Goal: Transaction & Acquisition: Purchase product/service

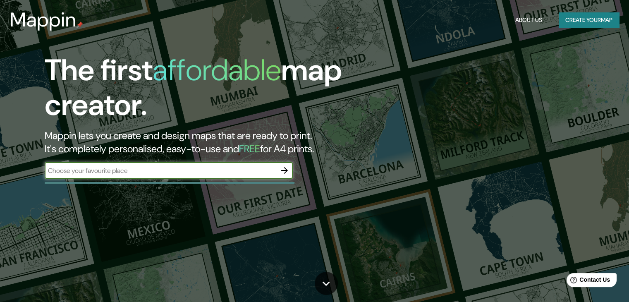
click at [227, 176] on div "​" at bounding box center [169, 170] width 248 height 17
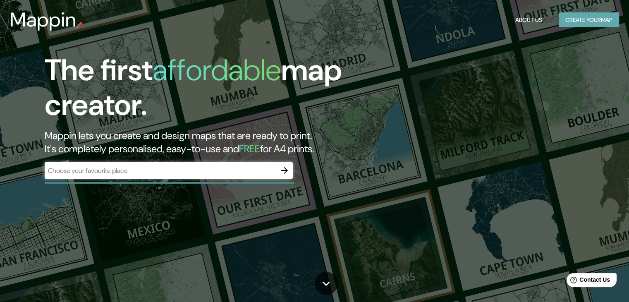
click at [598, 18] on button "Create your map" at bounding box center [589, 19] width 60 height 15
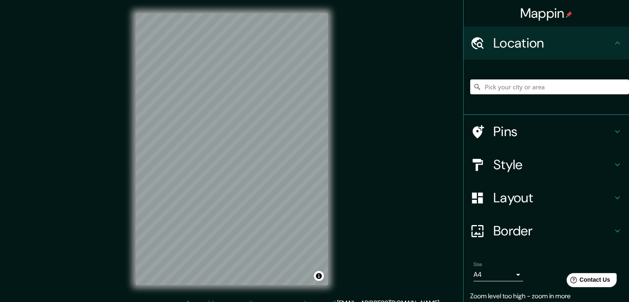
click at [500, 77] on div at bounding box center [550, 86] width 159 height 41
click at [492, 89] on input "Pick your city or area" at bounding box center [550, 86] width 159 height 15
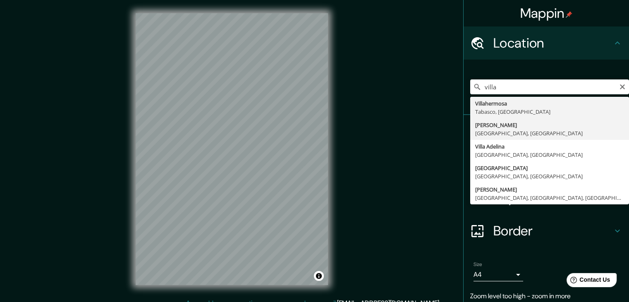
type input "[PERSON_NAME], [GEOGRAPHIC_DATA], [GEOGRAPHIC_DATA]"
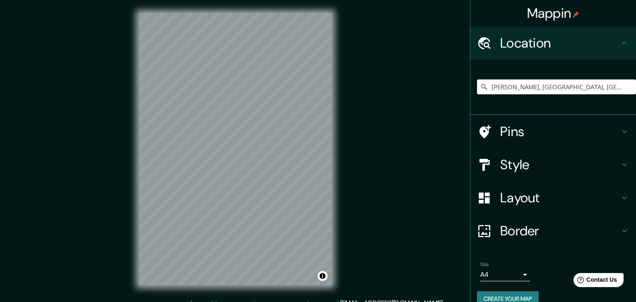
click at [494, 275] on body "Mappin Location [GEOGRAPHIC_DATA], [GEOGRAPHIC_DATA], [GEOGRAPHIC_DATA] Pins St…" at bounding box center [318, 151] width 636 height 302
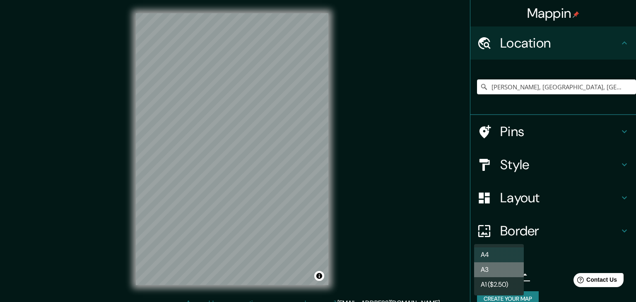
click at [503, 274] on li "A3" at bounding box center [499, 269] width 50 height 15
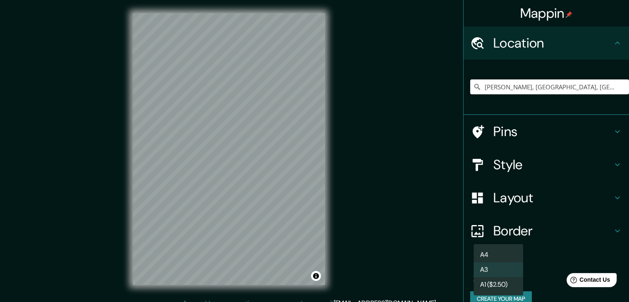
click at [492, 275] on body "Mappin Location [GEOGRAPHIC_DATA], [GEOGRAPHIC_DATA], [GEOGRAPHIC_DATA] Pins St…" at bounding box center [314, 151] width 629 height 302
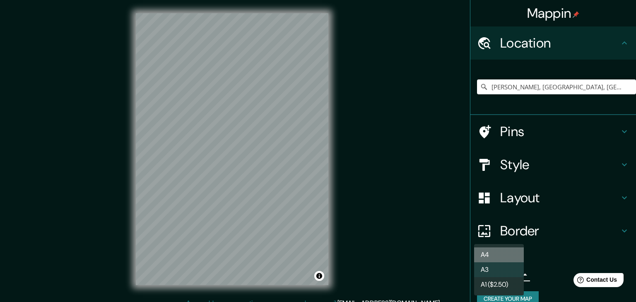
click at [495, 251] on li "A4" at bounding box center [499, 254] width 50 height 15
type input "single"
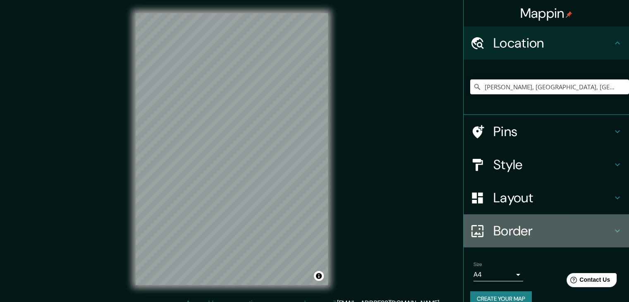
click at [523, 230] on h4 "Border" at bounding box center [553, 231] width 119 height 17
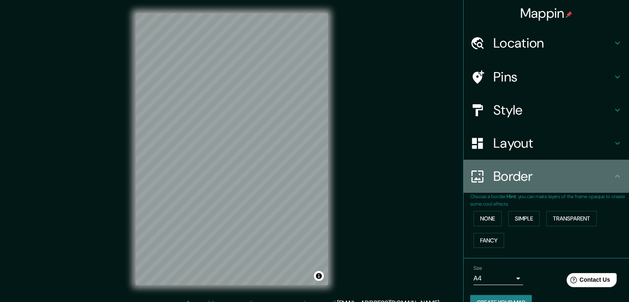
click at [523, 178] on h4 "Border" at bounding box center [553, 176] width 119 height 17
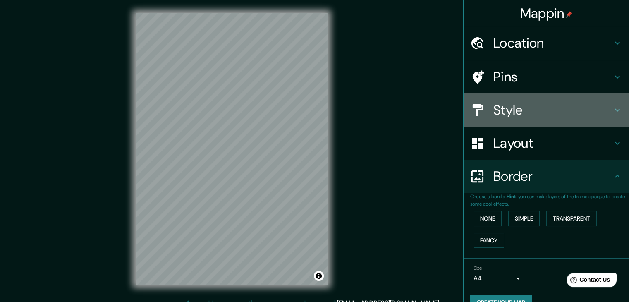
click at [534, 116] on h4 "Style" at bounding box center [553, 110] width 119 height 17
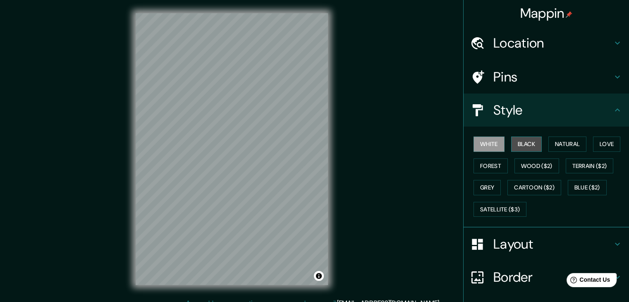
click at [531, 141] on button "Black" at bounding box center [527, 144] width 31 height 15
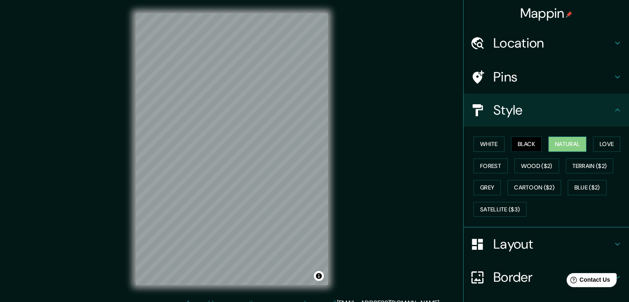
click at [553, 142] on button "Natural" at bounding box center [568, 144] width 38 height 15
click at [530, 143] on button "Black" at bounding box center [527, 144] width 31 height 15
click at [608, 143] on button "Love" at bounding box center [606, 144] width 27 height 15
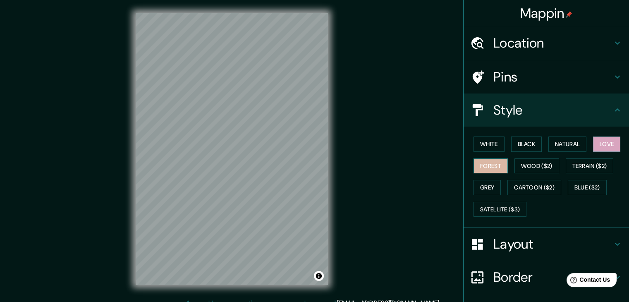
click at [480, 165] on button "Forest" at bounding box center [491, 166] width 34 height 15
click at [526, 164] on button "Wood ($2)" at bounding box center [537, 166] width 45 height 15
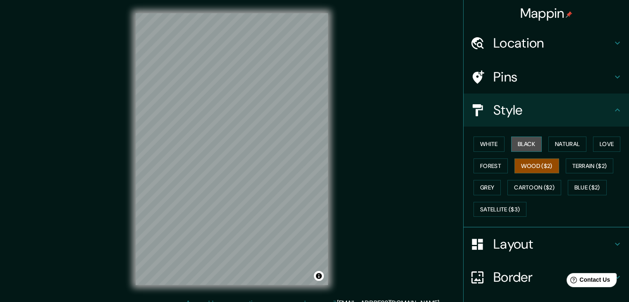
click at [521, 137] on button "Black" at bounding box center [527, 144] width 31 height 15
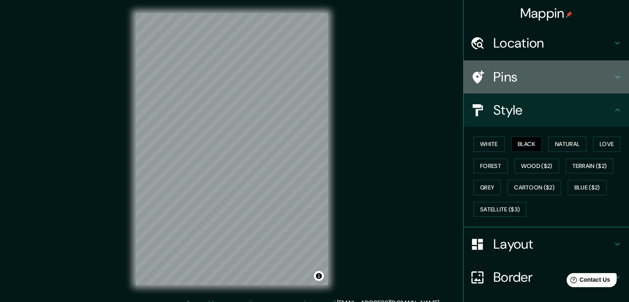
click at [548, 73] on h4 "Pins" at bounding box center [553, 77] width 119 height 17
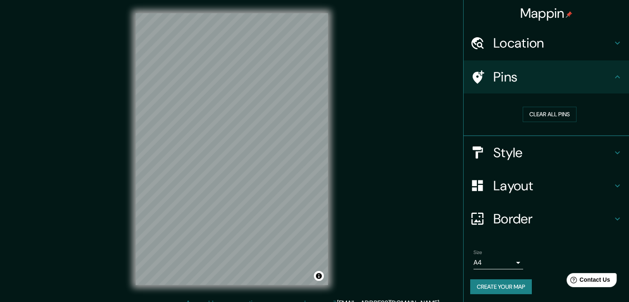
click at [560, 35] on h4 "Location" at bounding box center [553, 43] width 119 height 17
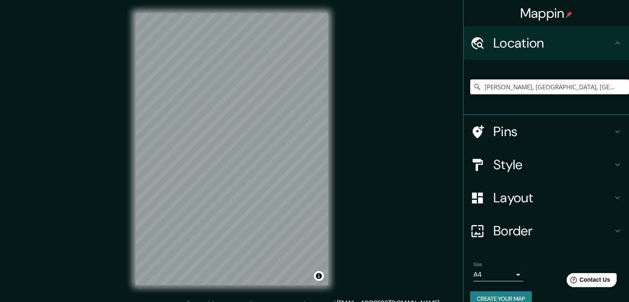
click at [560, 35] on h4 "Location" at bounding box center [553, 43] width 119 height 17
click at [546, 125] on h4 "Pins" at bounding box center [553, 131] width 119 height 17
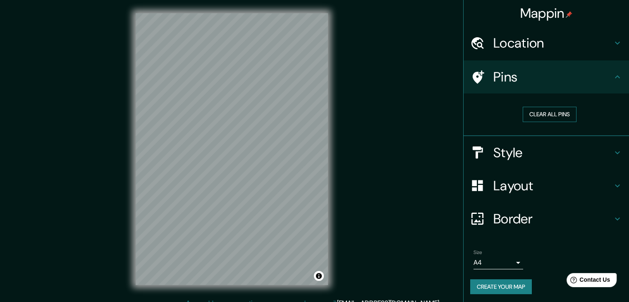
click at [530, 108] on button "Clear all pins" at bounding box center [550, 114] width 54 height 15
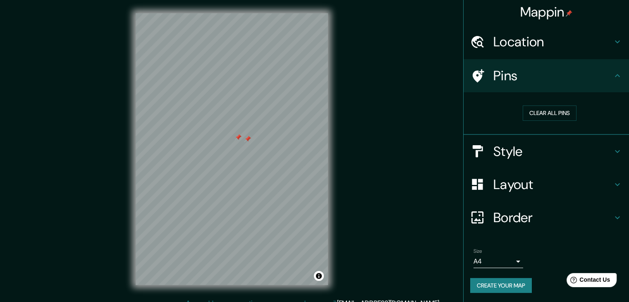
scroll to position [2, 0]
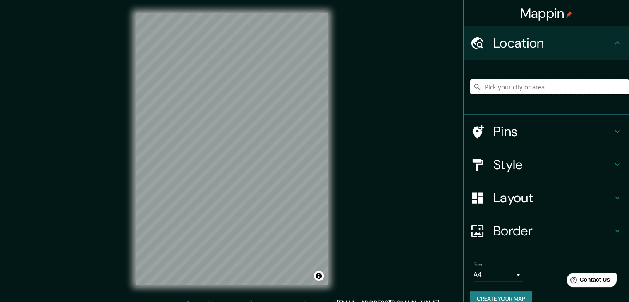
click at [522, 82] on input "Pick your city or area" at bounding box center [550, 86] width 159 height 15
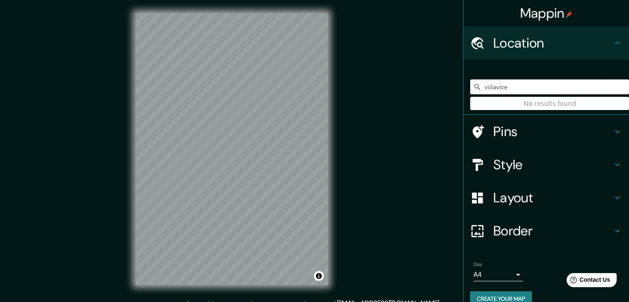
click at [530, 88] on input "viilavice" at bounding box center [550, 86] width 159 height 15
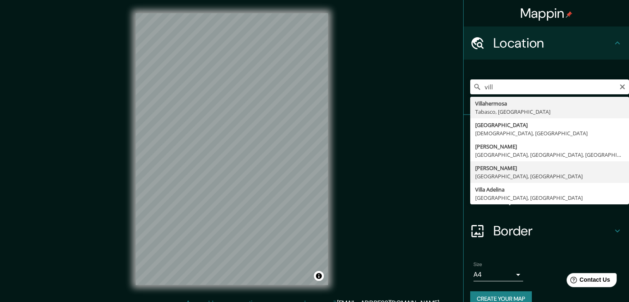
type input "[PERSON_NAME], [GEOGRAPHIC_DATA], [GEOGRAPHIC_DATA]"
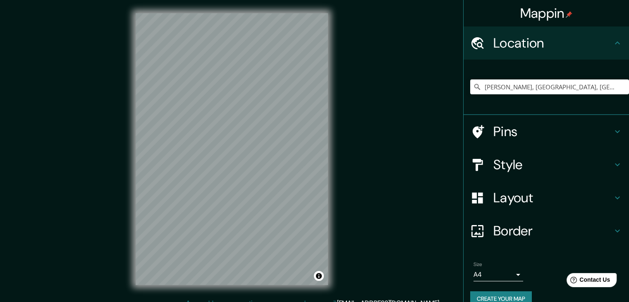
click at [529, 167] on h4 "Style" at bounding box center [553, 164] width 119 height 17
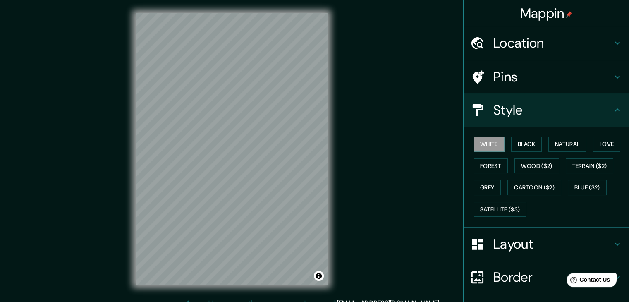
click at [507, 170] on div "White Black Natural Love Forest Wood ($2) Terrain ($2) Grey Cartoon ($2) Blue (…" at bounding box center [550, 176] width 159 height 87
click at [515, 168] on button "Wood ($2)" at bounding box center [537, 166] width 45 height 15
click at [488, 167] on button "Forest" at bounding box center [491, 166] width 34 height 15
click at [487, 184] on button "Grey" at bounding box center [487, 187] width 27 height 15
click at [488, 166] on button "Forest" at bounding box center [491, 166] width 34 height 15
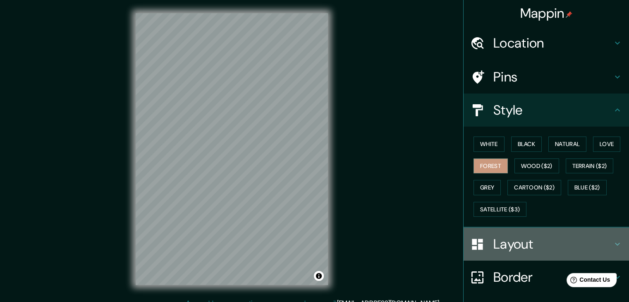
click at [566, 242] on h4 "Layout" at bounding box center [553, 244] width 119 height 17
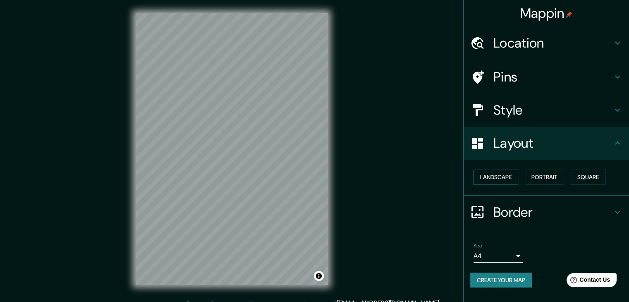
click at [511, 180] on button "Landscape" at bounding box center [496, 177] width 45 height 15
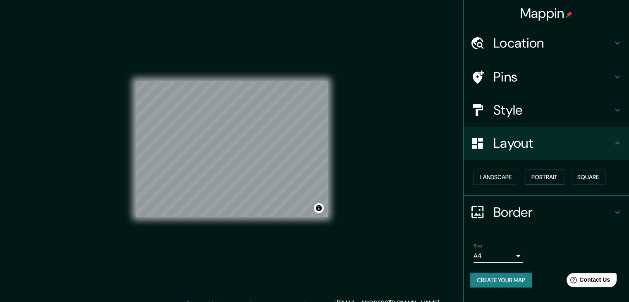
click at [546, 183] on button "Portrait" at bounding box center [544, 177] width 39 height 15
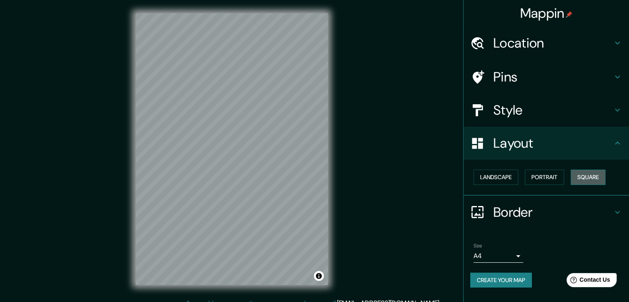
click at [589, 175] on button "Square" at bounding box center [588, 177] width 35 height 15
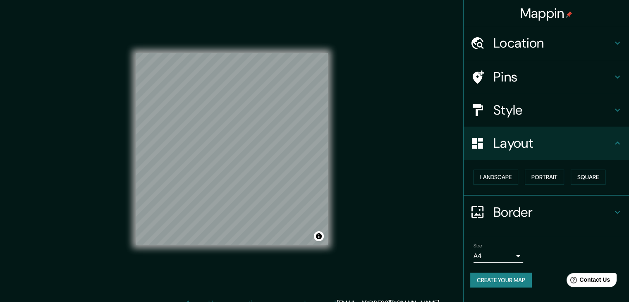
click at [391, 169] on div "Mappin Location Villavicencio, Departamento del Meta, Colombia Pins Style Layou…" at bounding box center [314, 156] width 629 height 312
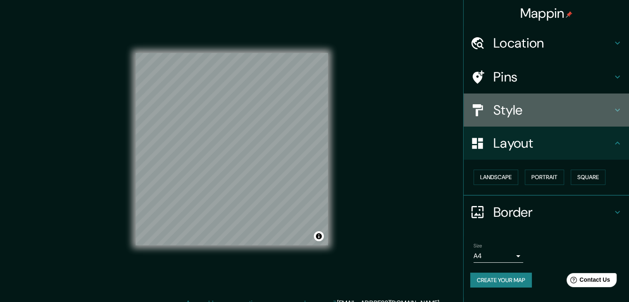
click at [586, 113] on h4 "Style" at bounding box center [553, 110] width 119 height 17
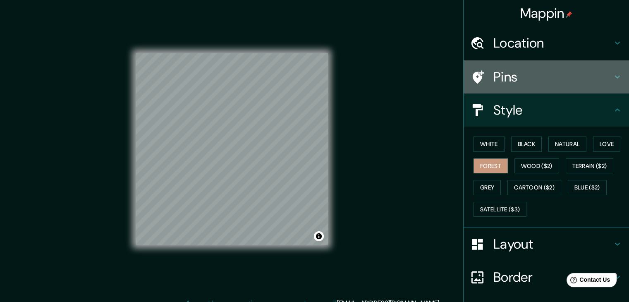
click at [570, 83] on h4 "Pins" at bounding box center [553, 77] width 119 height 17
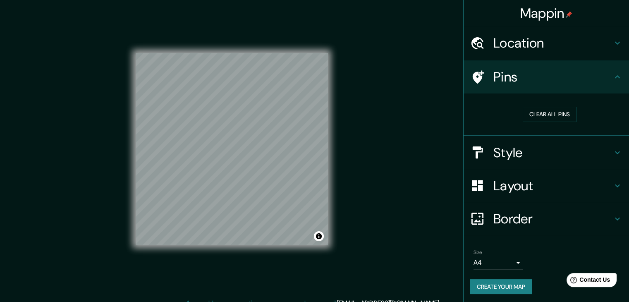
scroll to position [2, 0]
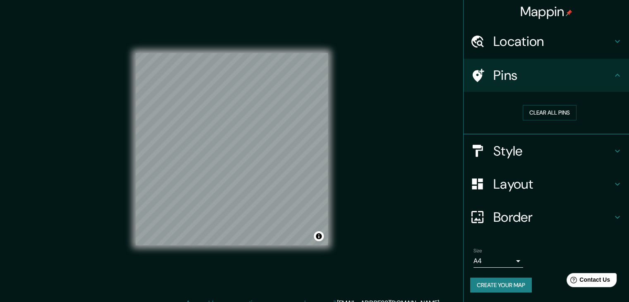
click at [537, 156] on h4 "Style" at bounding box center [553, 151] width 119 height 17
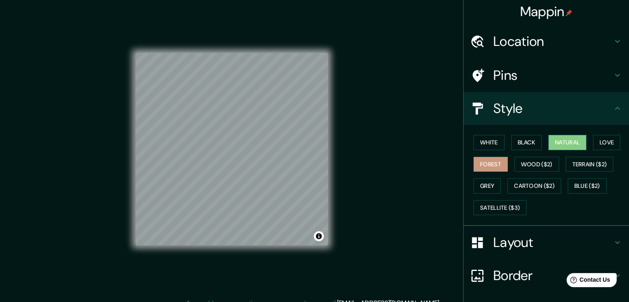
click at [574, 142] on button "Natural" at bounding box center [568, 142] width 38 height 15
click at [486, 159] on button "Forest" at bounding box center [491, 164] width 34 height 15
click at [608, 143] on button "Love" at bounding box center [606, 142] width 27 height 15
click at [487, 161] on button "Forest" at bounding box center [491, 164] width 34 height 15
click at [531, 72] on h4 "Pins" at bounding box center [553, 75] width 119 height 17
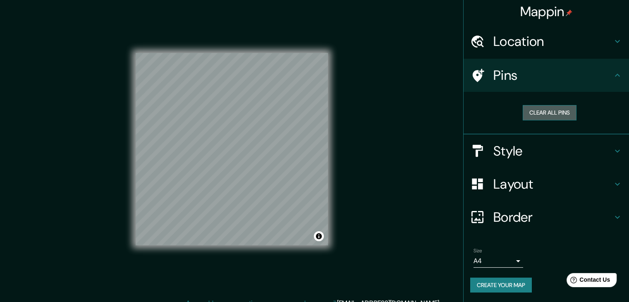
click at [532, 108] on button "Clear all pins" at bounding box center [550, 112] width 54 height 15
click at [212, 118] on div at bounding box center [214, 117] width 7 height 7
click at [212, 53] on div at bounding box center [232, 53] width 192 height 0
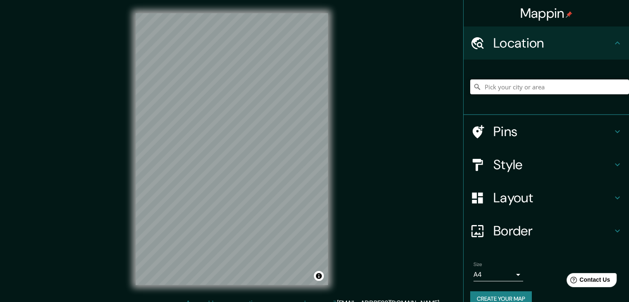
click at [508, 90] on input "Pick your city or area" at bounding box center [550, 86] width 159 height 15
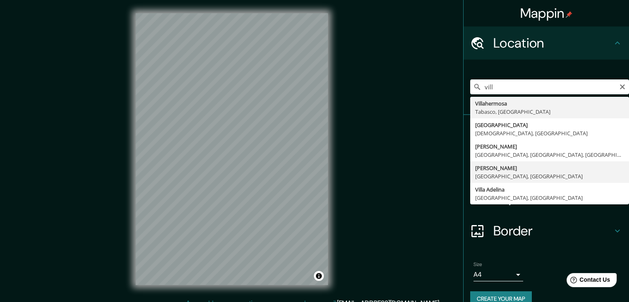
type input "[PERSON_NAME], [GEOGRAPHIC_DATA], [GEOGRAPHIC_DATA]"
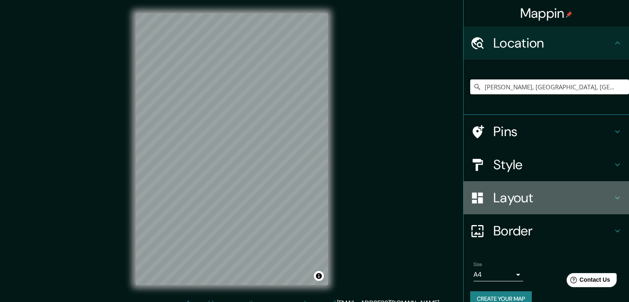
click at [536, 195] on h4 "Layout" at bounding box center [553, 198] width 119 height 17
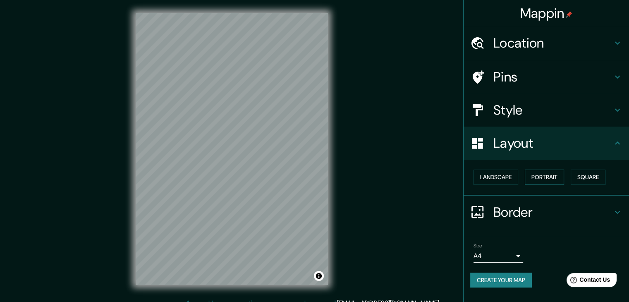
click at [541, 177] on button "Portrait" at bounding box center [544, 177] width 39 height 15
click at [584, 177] on button "Square" at bounding box center [588, 177] width 35 height 15
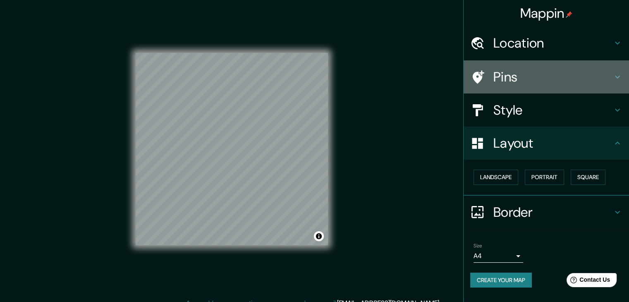
click at [515, 78] on h4 "Pins" at bounding box center [553, 77] width 119 height 17
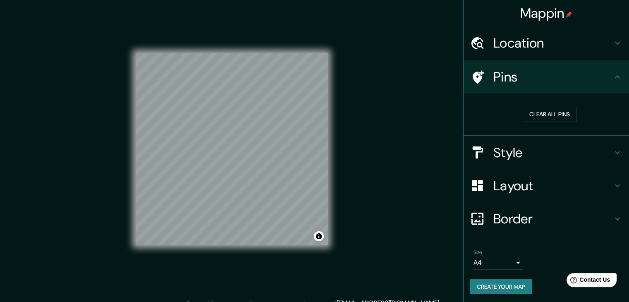
click at [537, 150] on h4 "Style" at bounding box center [553, 152] width 119 height 17
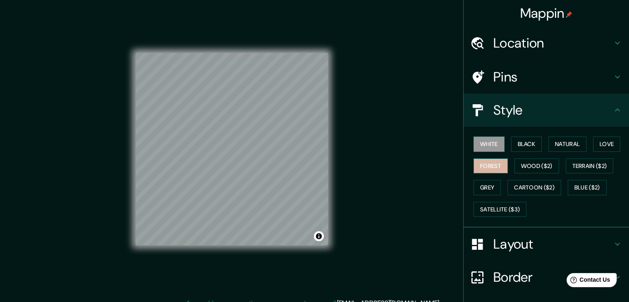
click at [495, 165] on button "Forest" at bounding box center [491, 166] width 34 height 15
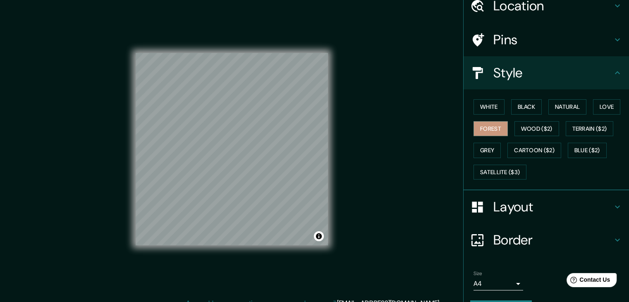
scroll to position [60, 0]
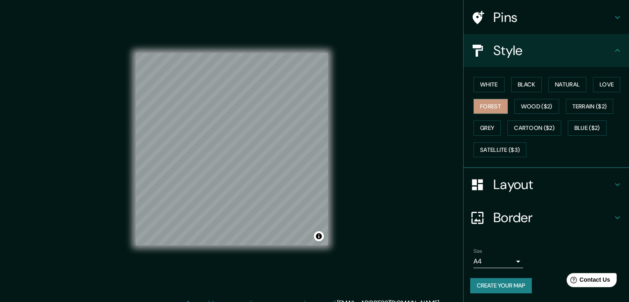
click at [505, 281] on button "Create your map" at bounding box center [502, 285] width 62 height 15
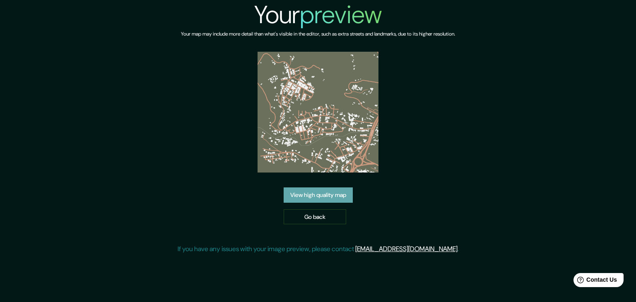
click at [329, 197] on link "View high quality map" at bounding box center [317, 194] width 69 height 15
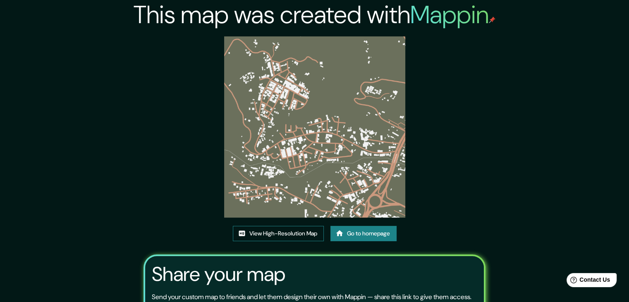
click at [293, 228] on link "View High-Resolution Map" at bounding box center [278, 233] width 91 height 15
click at [296, 232] on link "View High-Resolution Map" at bounding box center [278, 233] width 91 height 15
click at [437, 172] on div "This map was created with Mappin View High-Resolution Map Go to homepage Share …" at bounding box center [315, 189] width 362 height 378
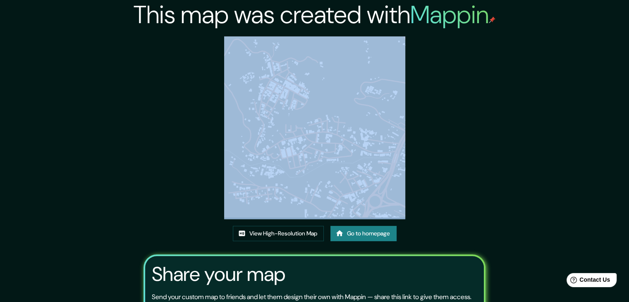
click at [437, 172] on div "This map was created with Mappin View High-Resolution Map Go to homepage Share …" at bounding box center [315, 189] width 362 height 378
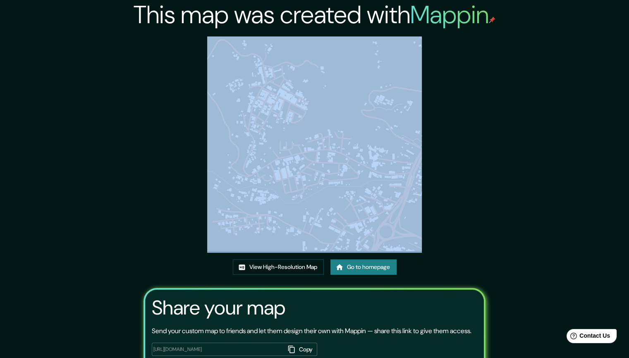
click at [383, 114] on img at bounding box center [314, 143] width 214 height 214
click at [364, 84] on img at bounding box center [314, 143] width 214 height 214
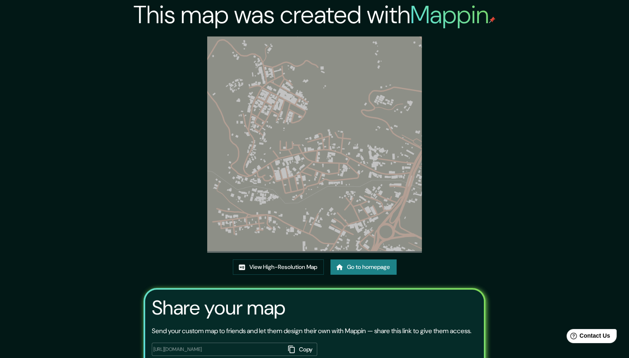
drag, startPoint x: 615, startPoint y: 335, endPoint x: 623, endPoint y: 318, distance: 19.3
click at [620, 302] on html "Help Contact Us" at bounding box center [588, 333] width 65 height 17
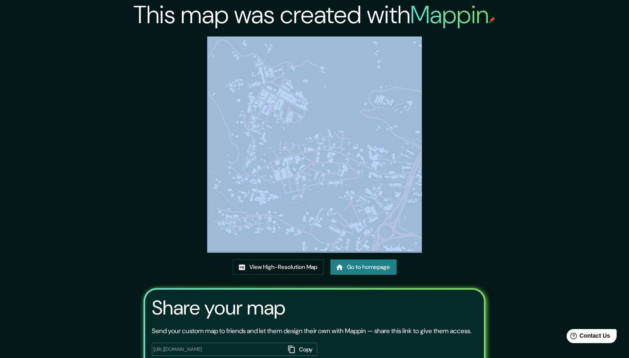
click at [472, 114] on div "This map was created with Mappin View High-Resolution Map Go to homepage Share …" at bounding box center [315, 205] width 362 height 411
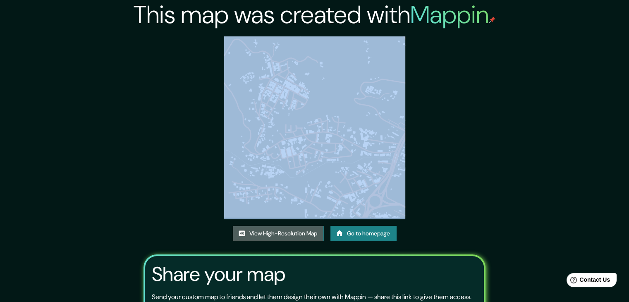
drag, startPoint x: 336, startPoint y: 196, endPoint x: 303, endPoint y: 229, distance: 47.4
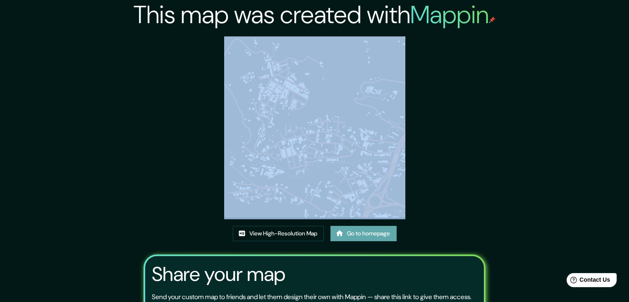
drag, startPoint x: 303, startPoint y: 229, endPoint x: 356, endPoint y: 238, distance: 53.7
click at [356, 238] on link "Go to homepage" at bounding box center [364, 233] width 66 height 15
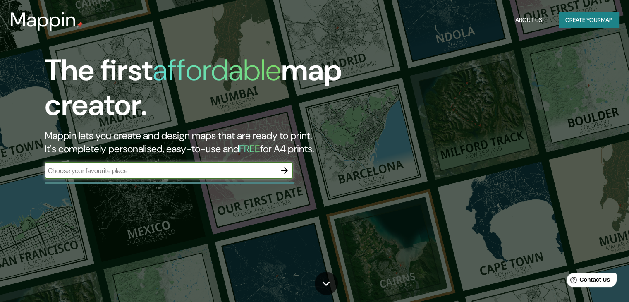
click at [581, 20] on button "Create your map" at bounding box center [589, 19] width 60 height 15
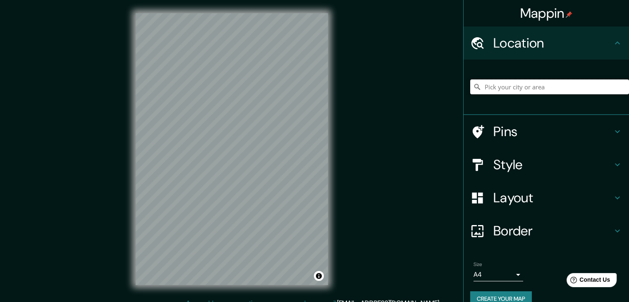
click at [526, 85] on input "Pick your city or area" at bounding box center [550, 86] width 159 height 15
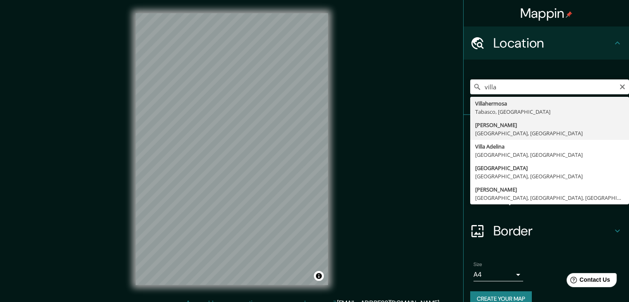
type input "[PERSON_NAME], [GEOGRAPHIC_DATA], [GEOGRAPHIC_DATA]"
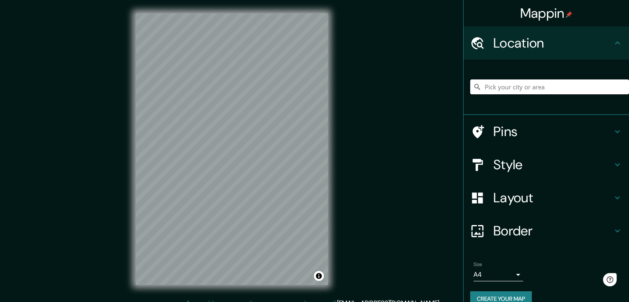
click at [548, 88] on input "Pick your city or area" at bounding box center [550, 86] width 159 height 15
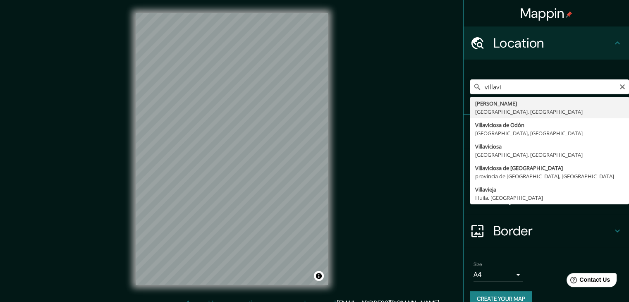
type input "Villavicencio, Departamento del Meta, Colombia"
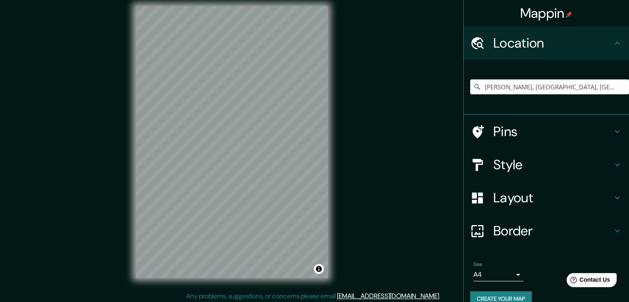
scroll to position [10, 0]
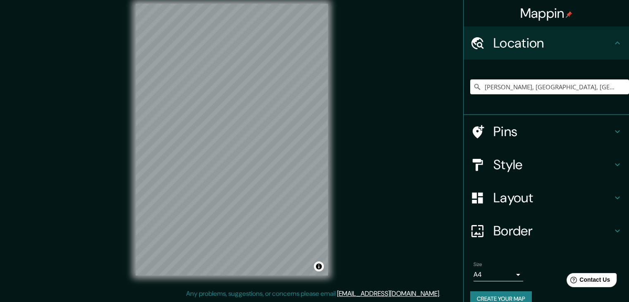
click at [538, 150] on div "Style" at bounding box center [547, 164] width 166 height 33
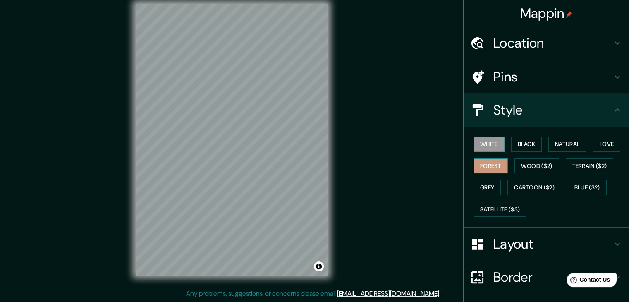
click at [484, 167] on button "Forest" at bounding box center [491, 166] width 34 height 15
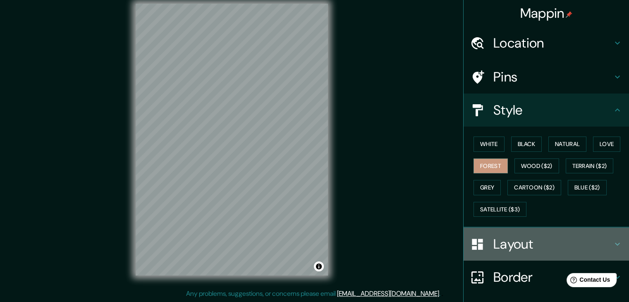
click at [541, 240] on h4 "Layout" at bounding box center [553, 244] width 119 height 17
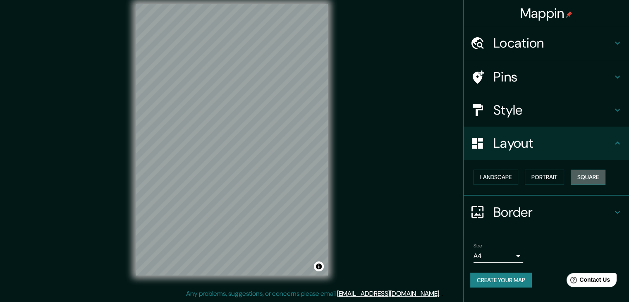
click at [592, 178] on button "Square" at bounding box center [588, 177] width 35 height 15
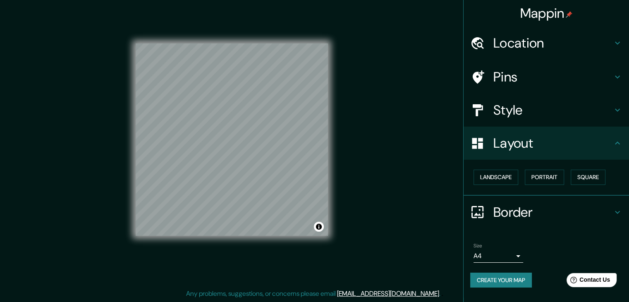
click at [507, 283] on button "Create your map" at bounding box center [502, 280] width 62 height 15
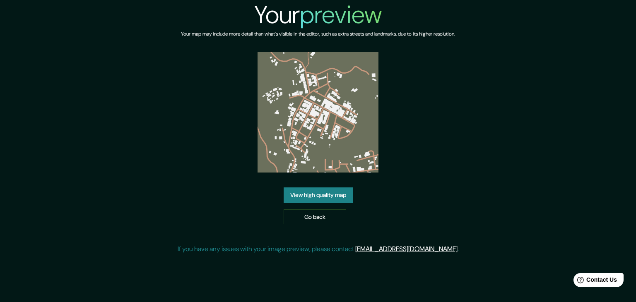
click at [344, 197] on link "View high quality map" at bounding box center [317, 194] width 69 height 15
